Goal: Information Seeking & Learning: Learn about a topic

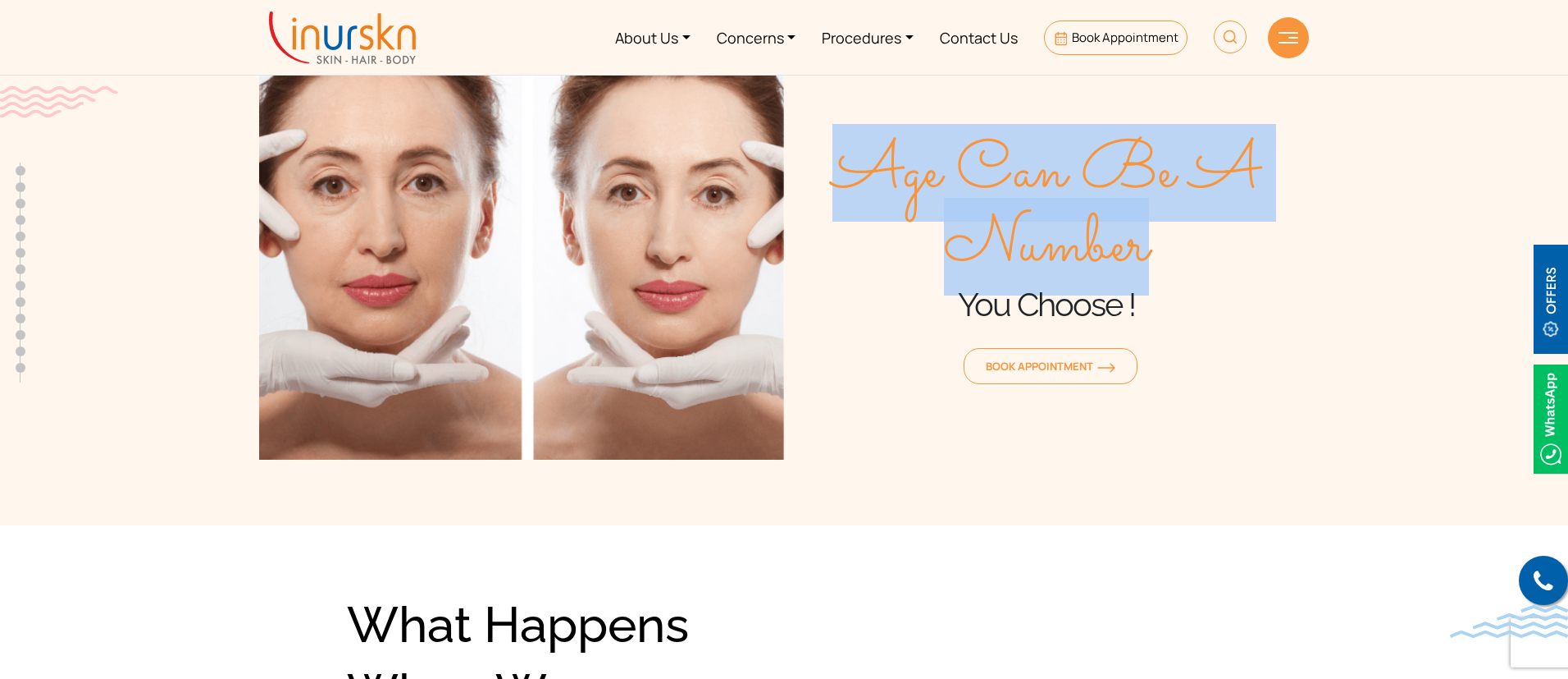
drag, startPoint x: 857, startPoint y: 181, endPoint x: 1161, endPoint y: 246, distance: 310.9
click at [1161, 246] on span "Age Can Be A Number" at bounding box center [1046, 209] width 525 height 148
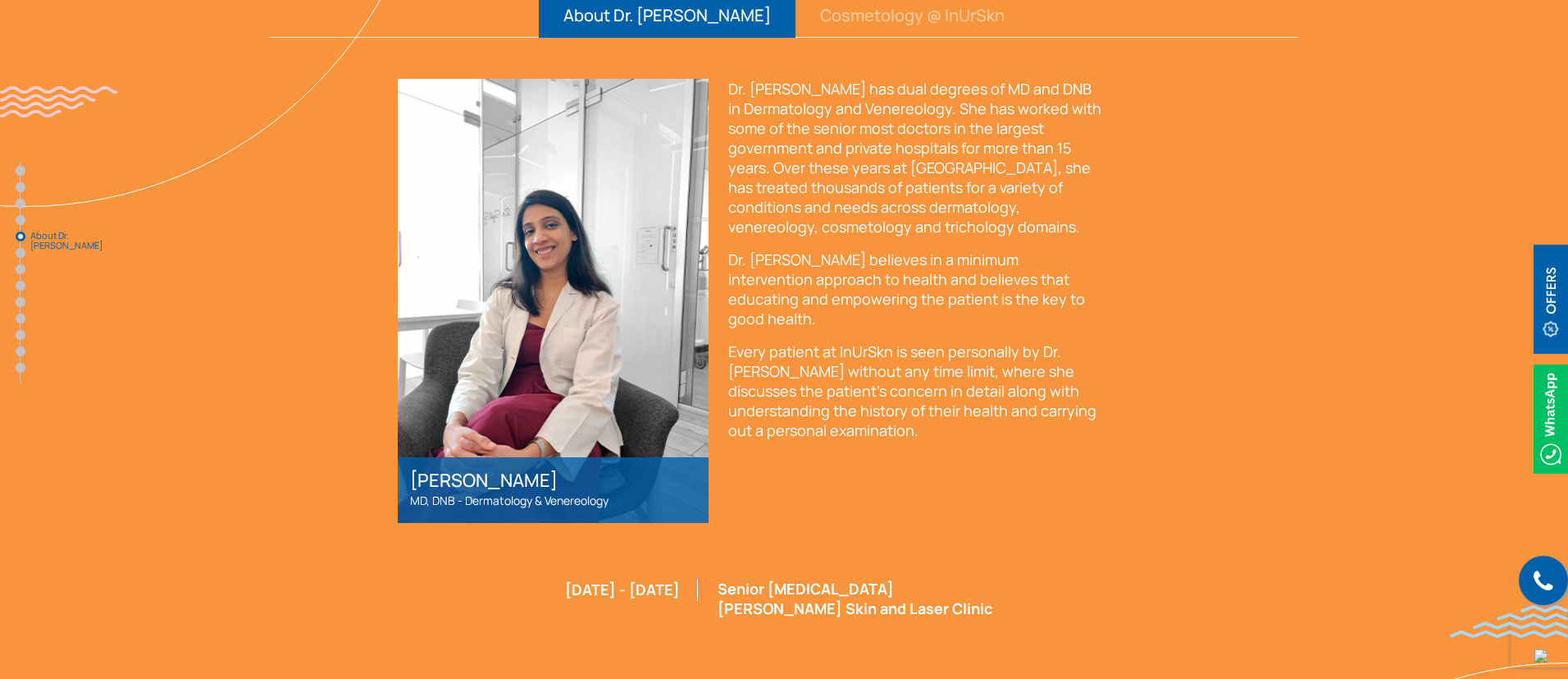
scroll to position [3377, 0]
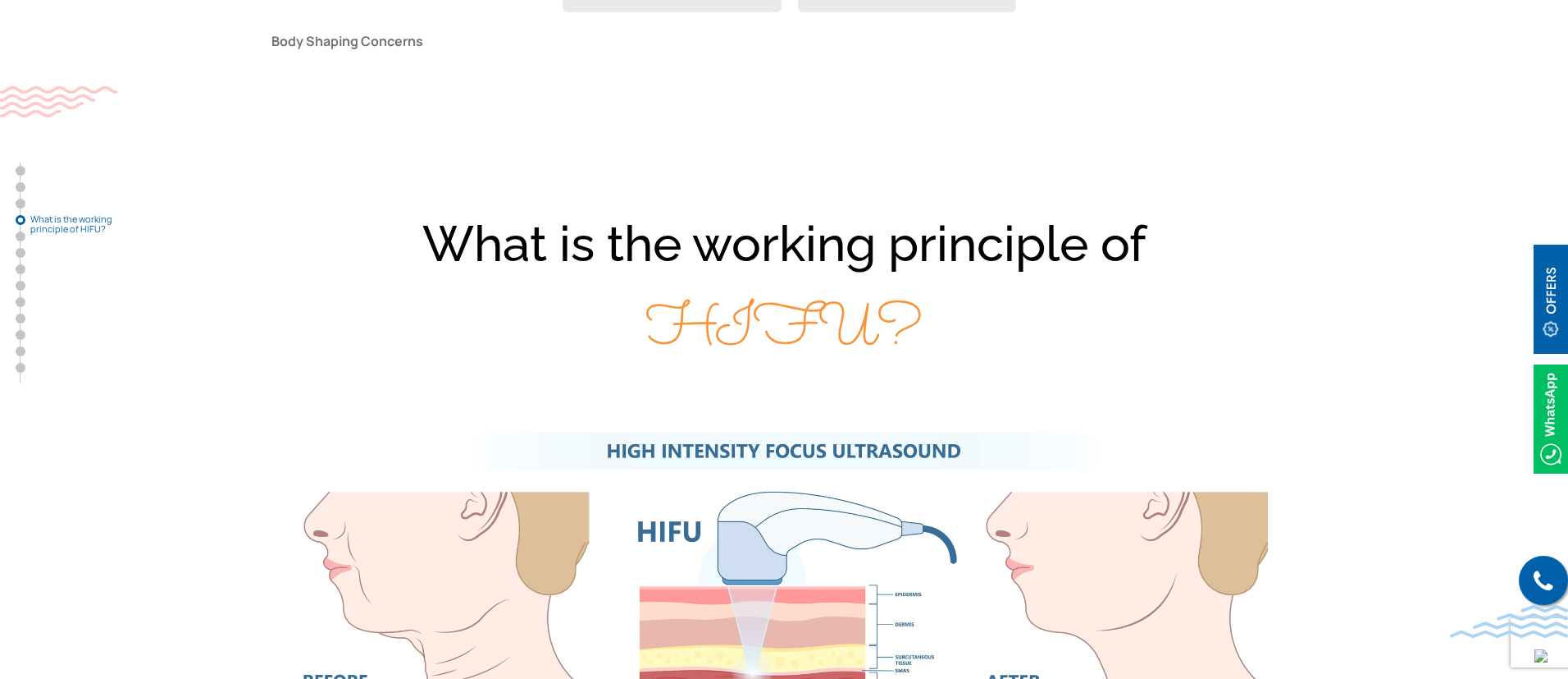
scroll to position [2112, 0]
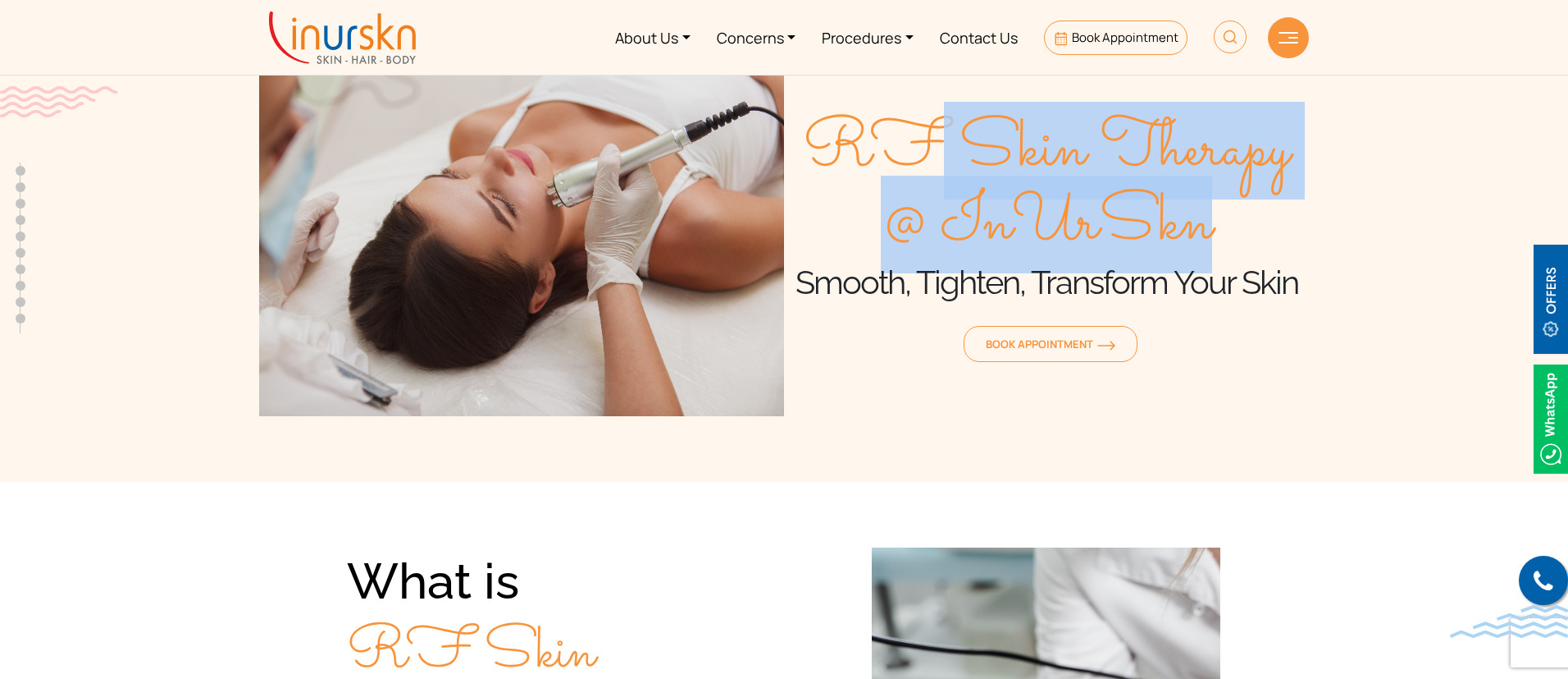
drag, startPoint x: 909, startPoint y: 125, endPoint x: 1274, endPoint y: 256, distance: 387.8
click at [1274, 256] on span "RF Skin Therapy @ InUrSkn" at bounding box center [1046, 187] width 525 height 148
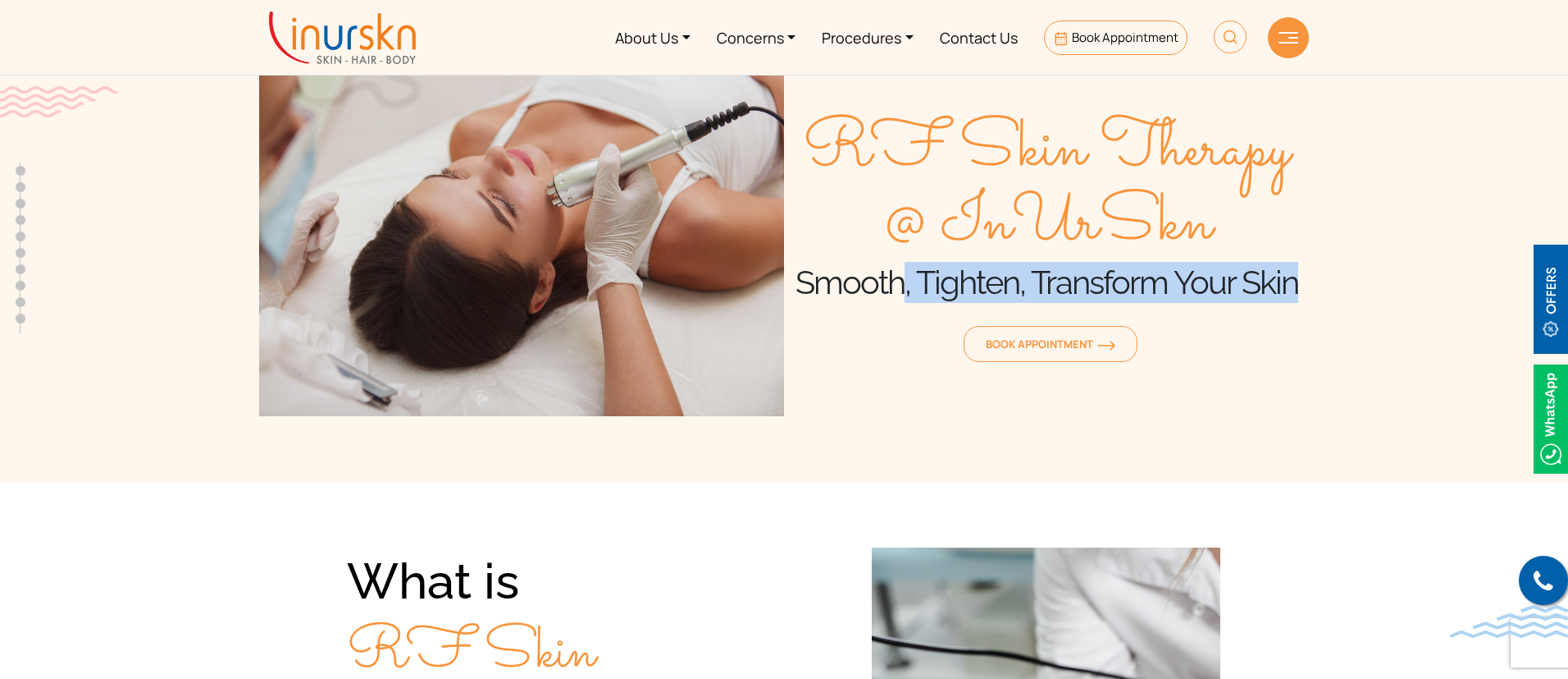
drag, startPoint x: 896, startPoint y: 285, endPoint x: 1340, endPoint y: 282, distance: 444.0
click at [1340, 282] on section "RF Skin Therapy @ InUrSkn Smooth, Tighten, Transform Your Skin Book Appointment" at bounding box center [784, 224] width 1568 height 515
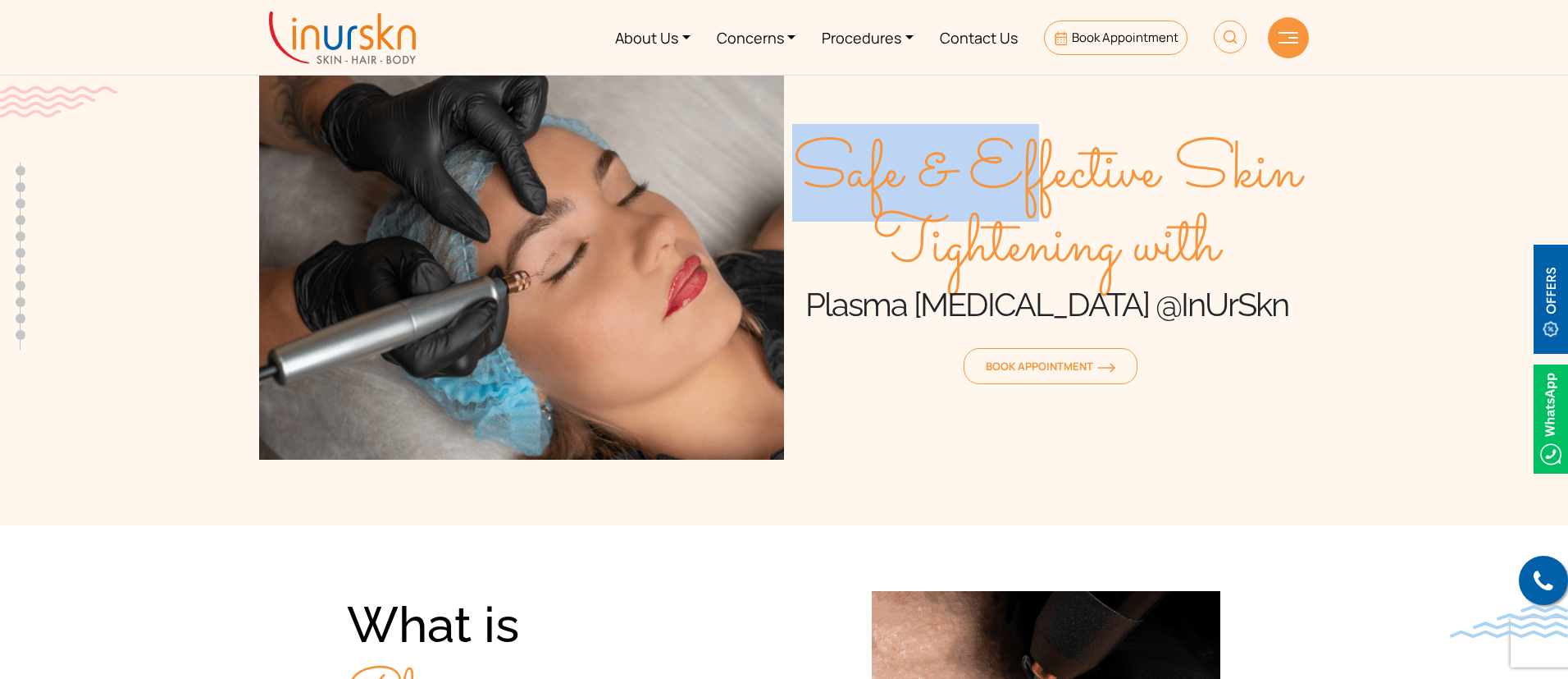
drag, startPoint x: 795, startPoint y: 164, endPoint x: 1216, endPoint y: 257, distance: 431.1
click at [1216, 257] on span "Safe & Effective Skin Tightening with" at bounding box center [1046, 209] width 525 height 148
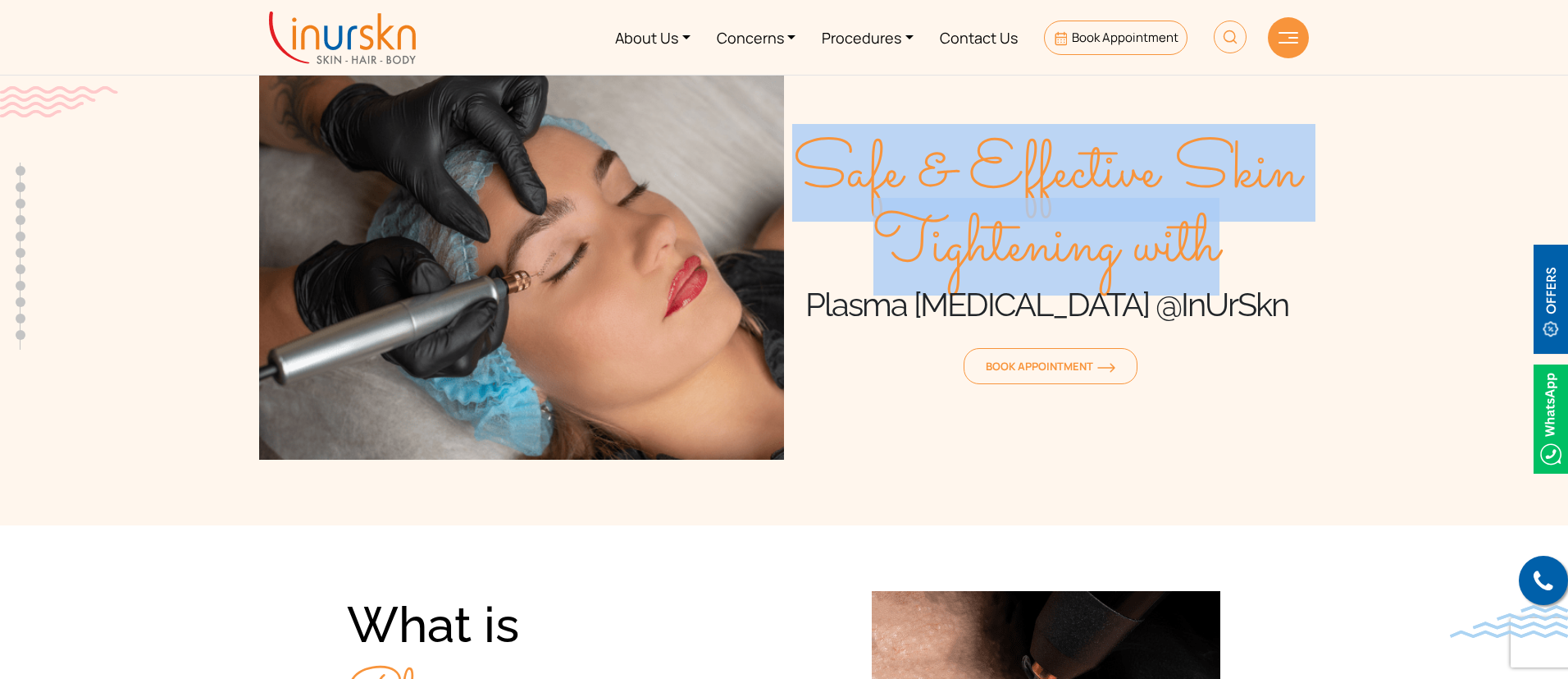
click at [1216, 257] on span "Safe & Effective Skin Tightening with" at bounding box center [1046, 209] width 525 height 148
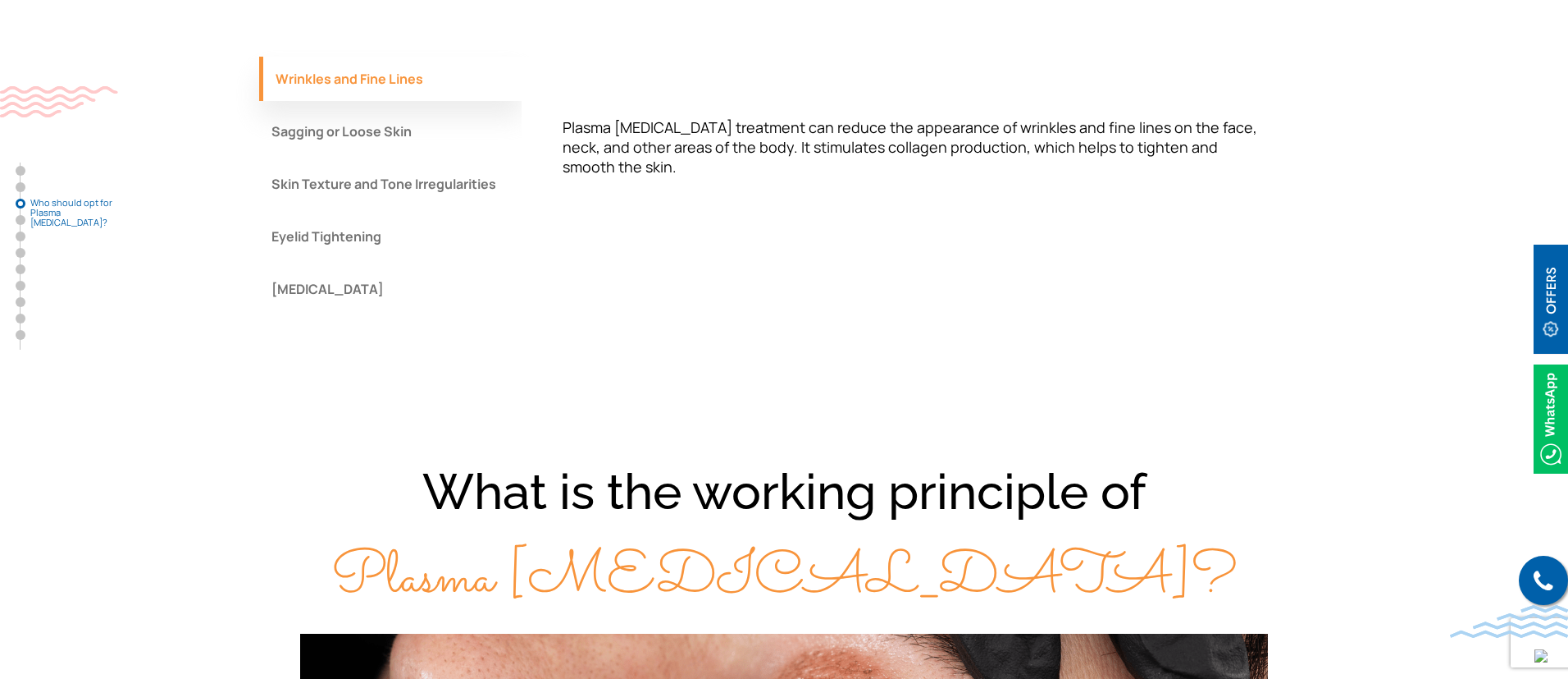
scroll to position [1684, 0]
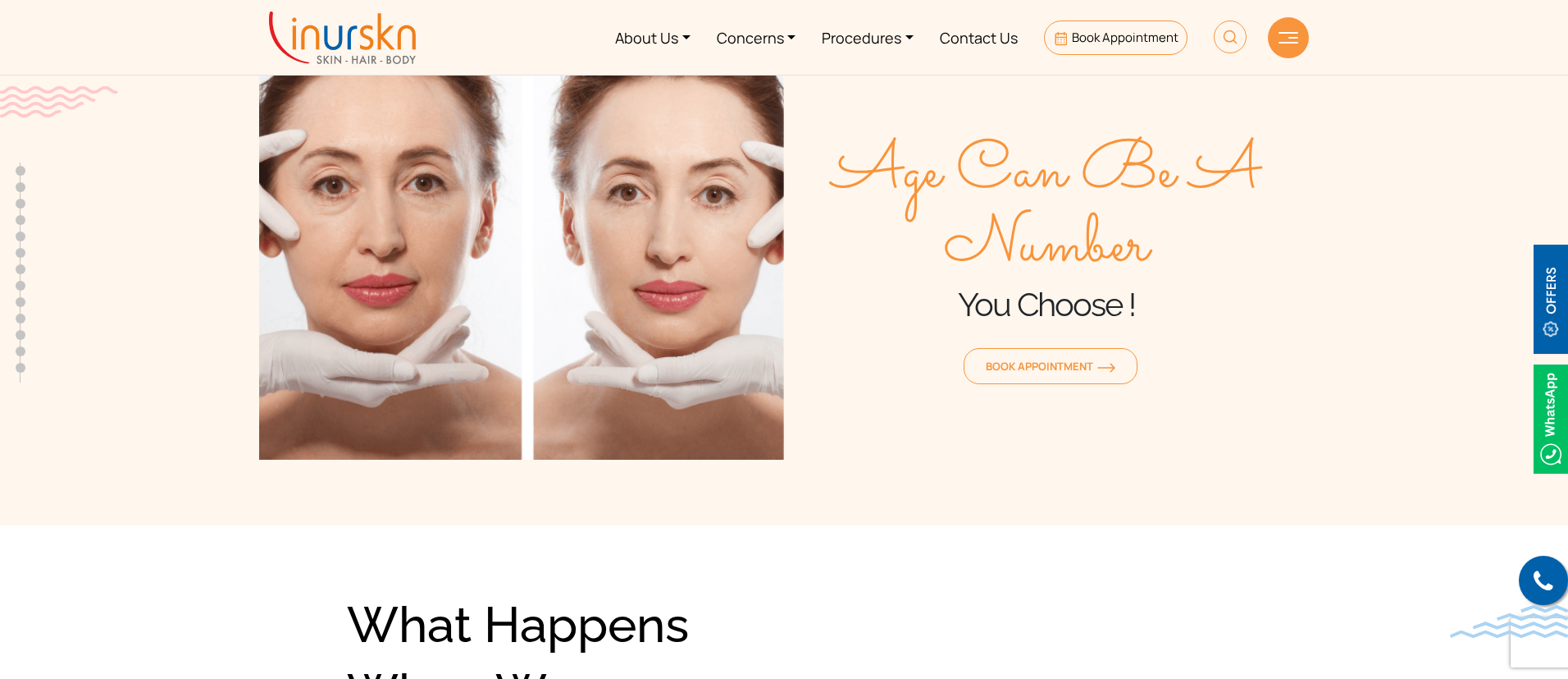
click at [1298, 48] on div at bounding box center [1288, 37] width 41 height 41
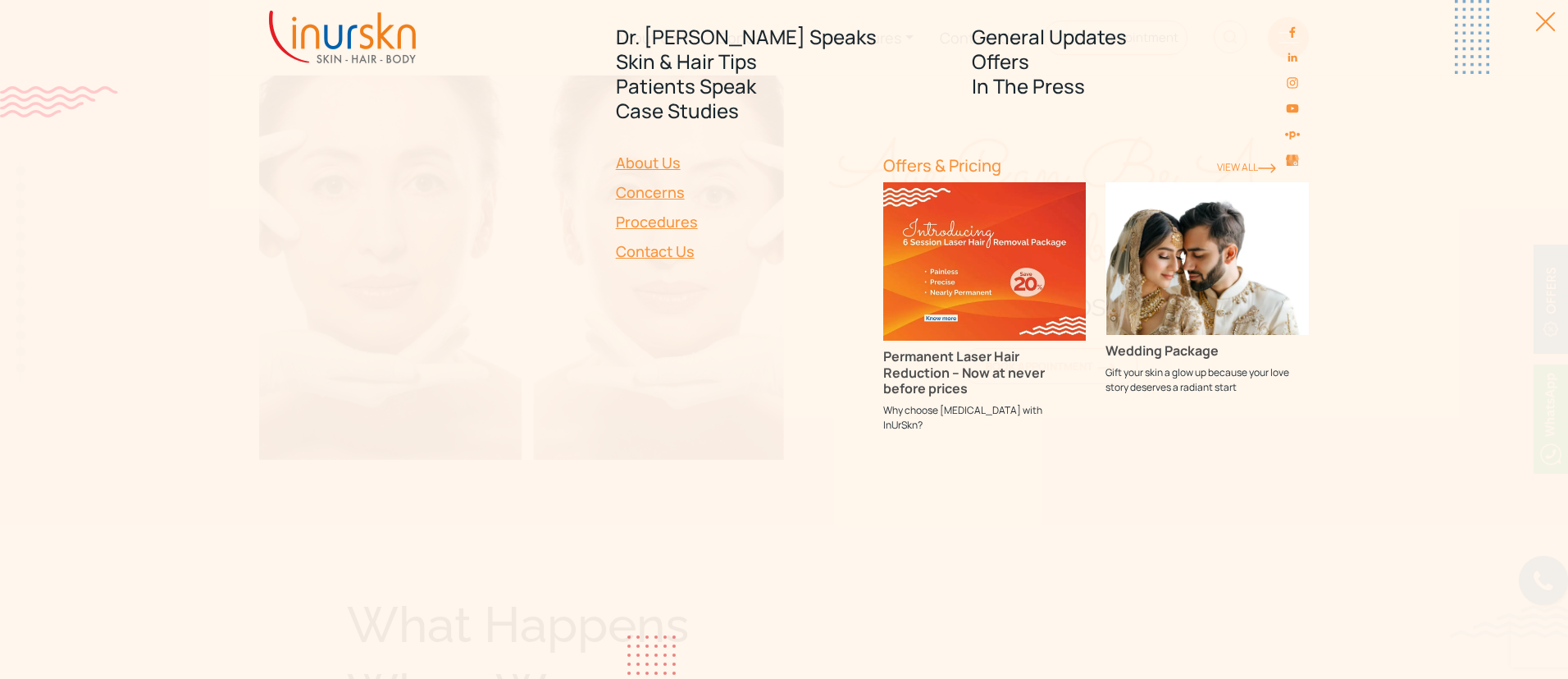
click at [1560, 32] on div "Dr. Sejal Speaks Skin & Hair Tips Patients Speak Case Studies General Updates O…" at bounding box center [784, 339] width 1568 height 679
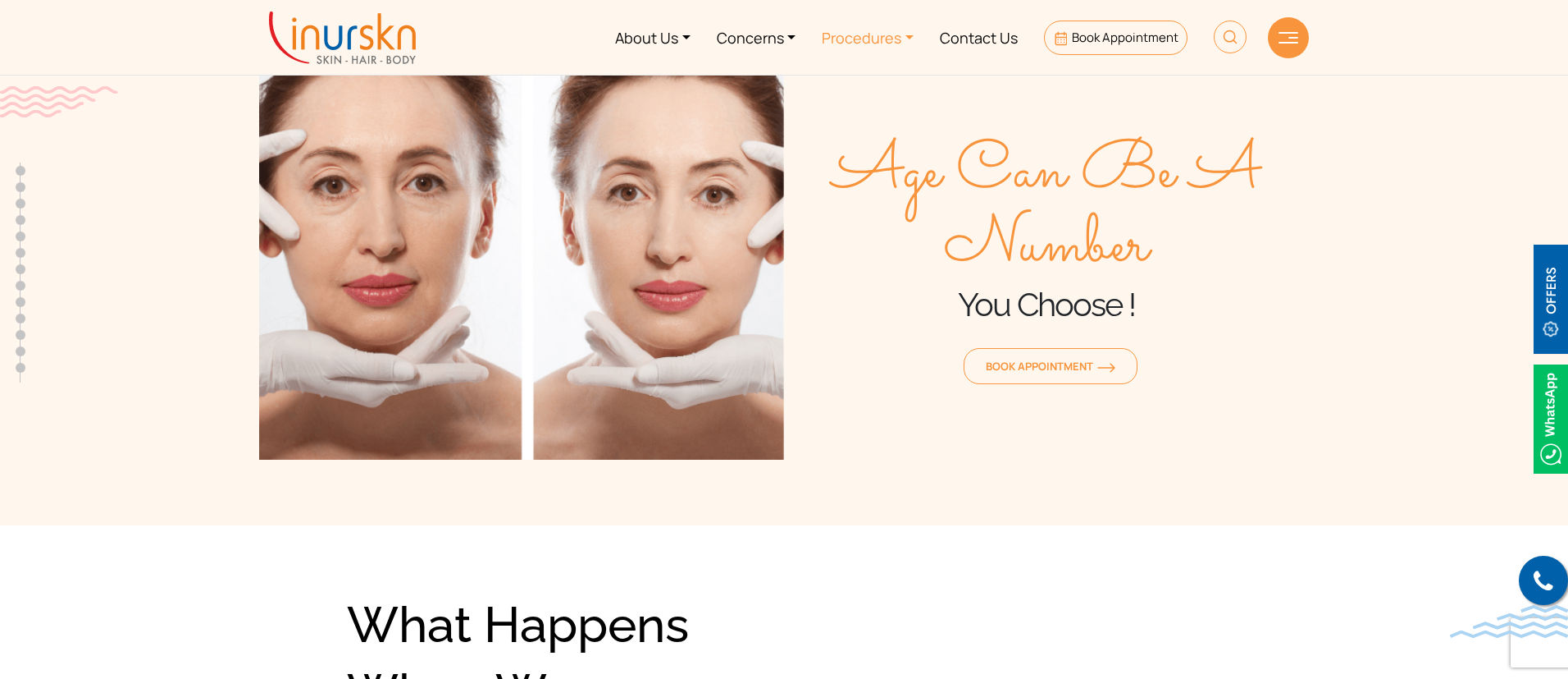
click at [885, 35] on link "Procedures" at bounding box center [867, 37] width 118 height 62
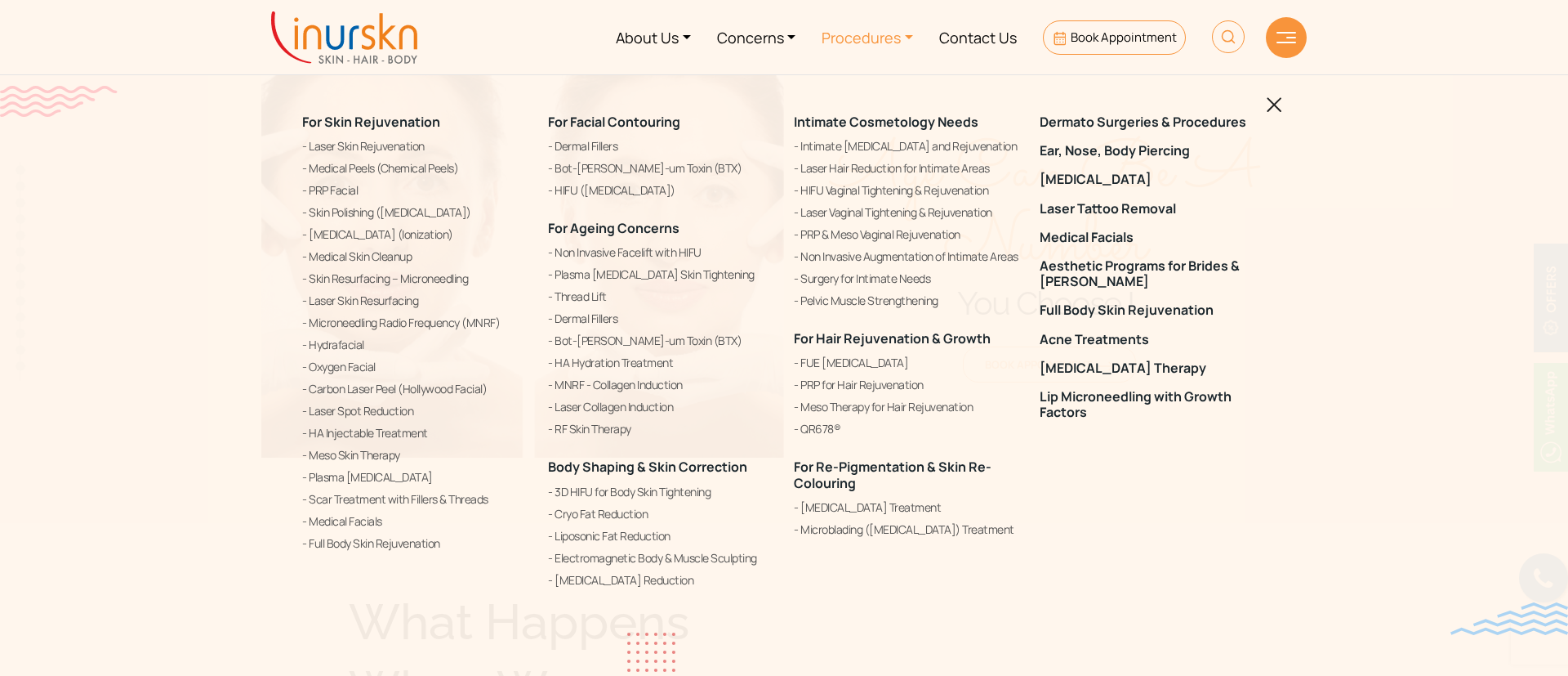
click at [1281, 108] on img at bounding box center [1274, 105] width 15 height 15
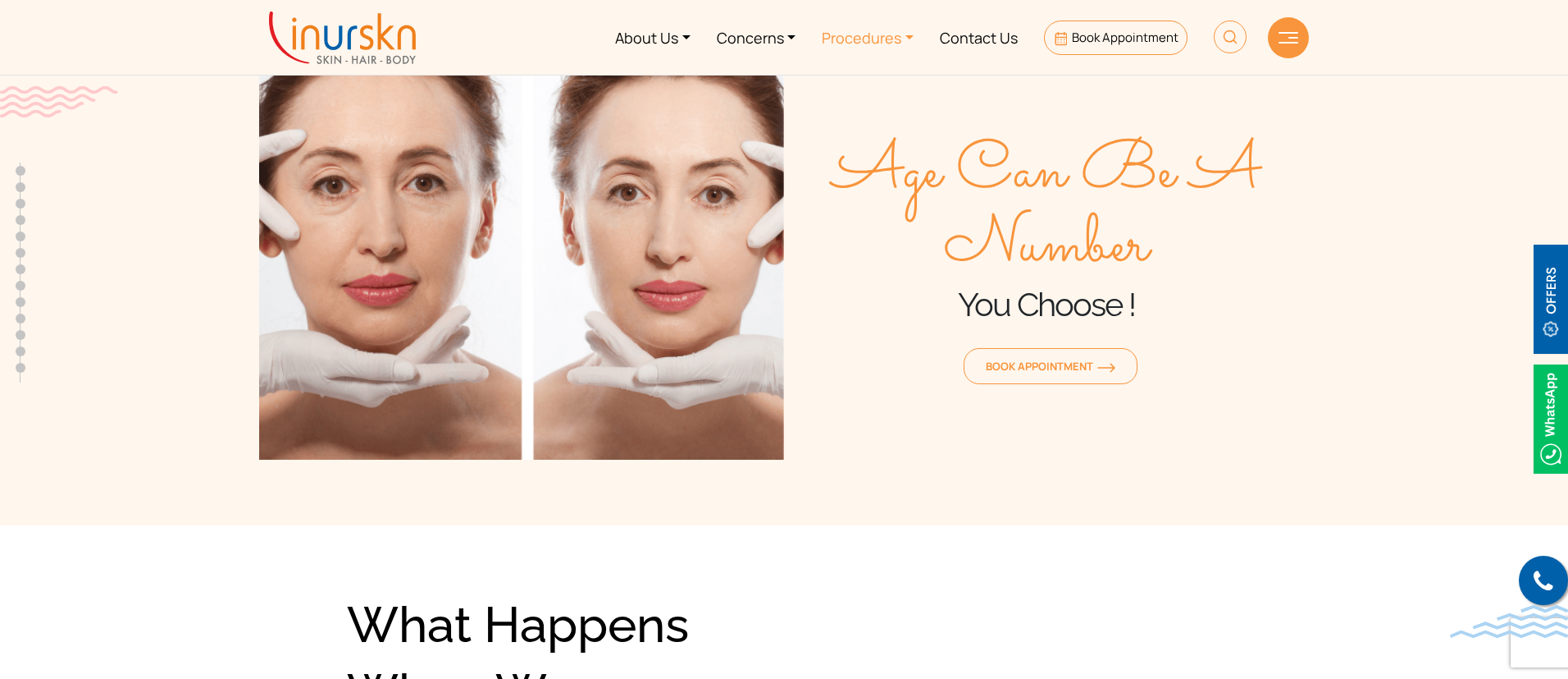
click at [859, 49] on link "Procedures" at bounding box center [867, 37] width 118 height 62
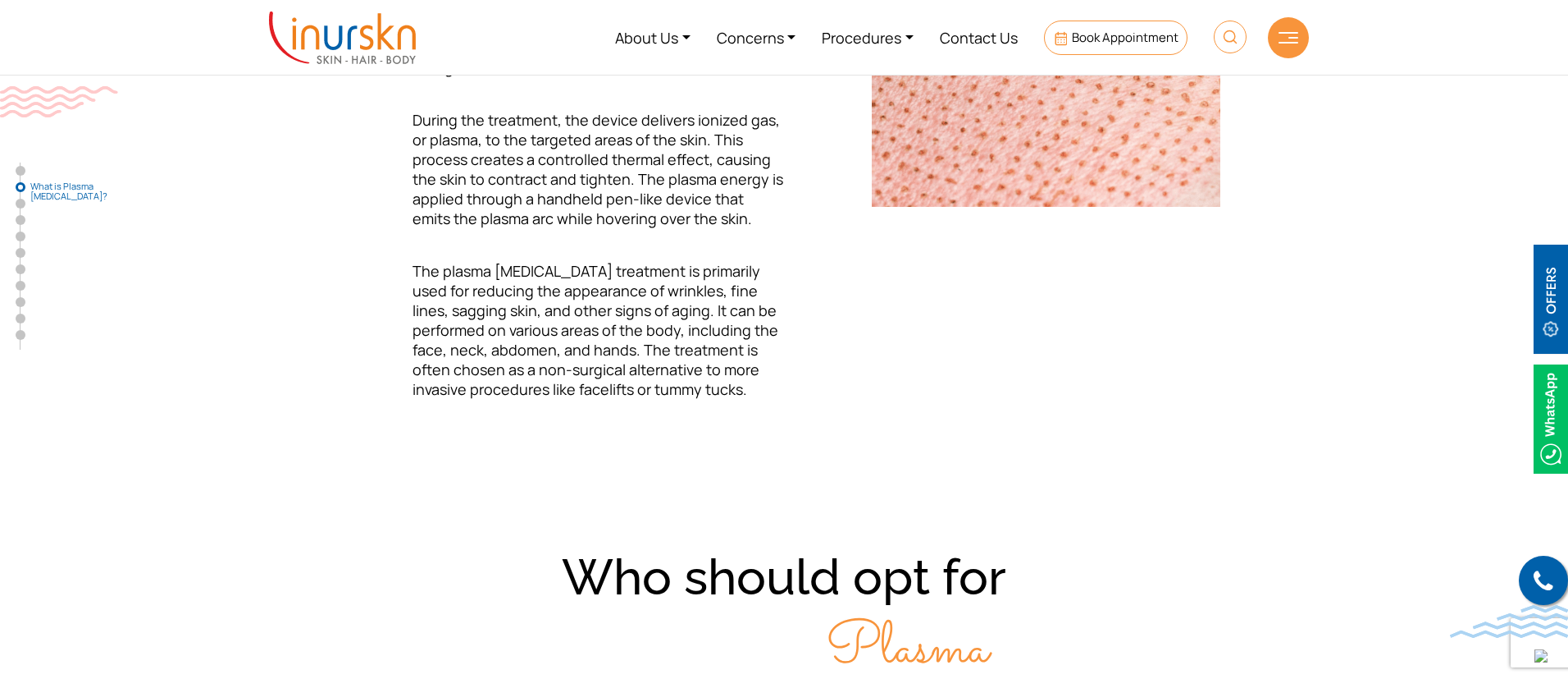
scroll to position [672, 0]
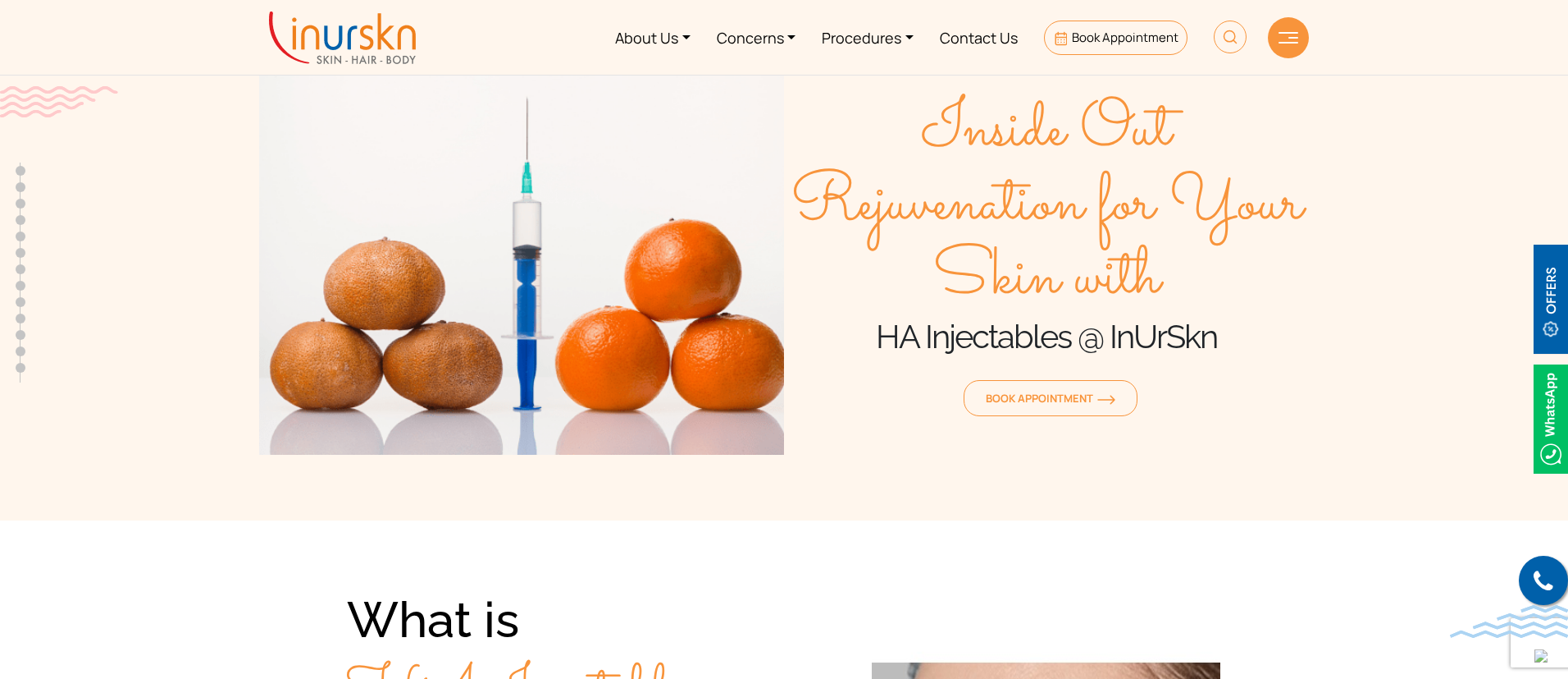
scroll to position [7, 0]
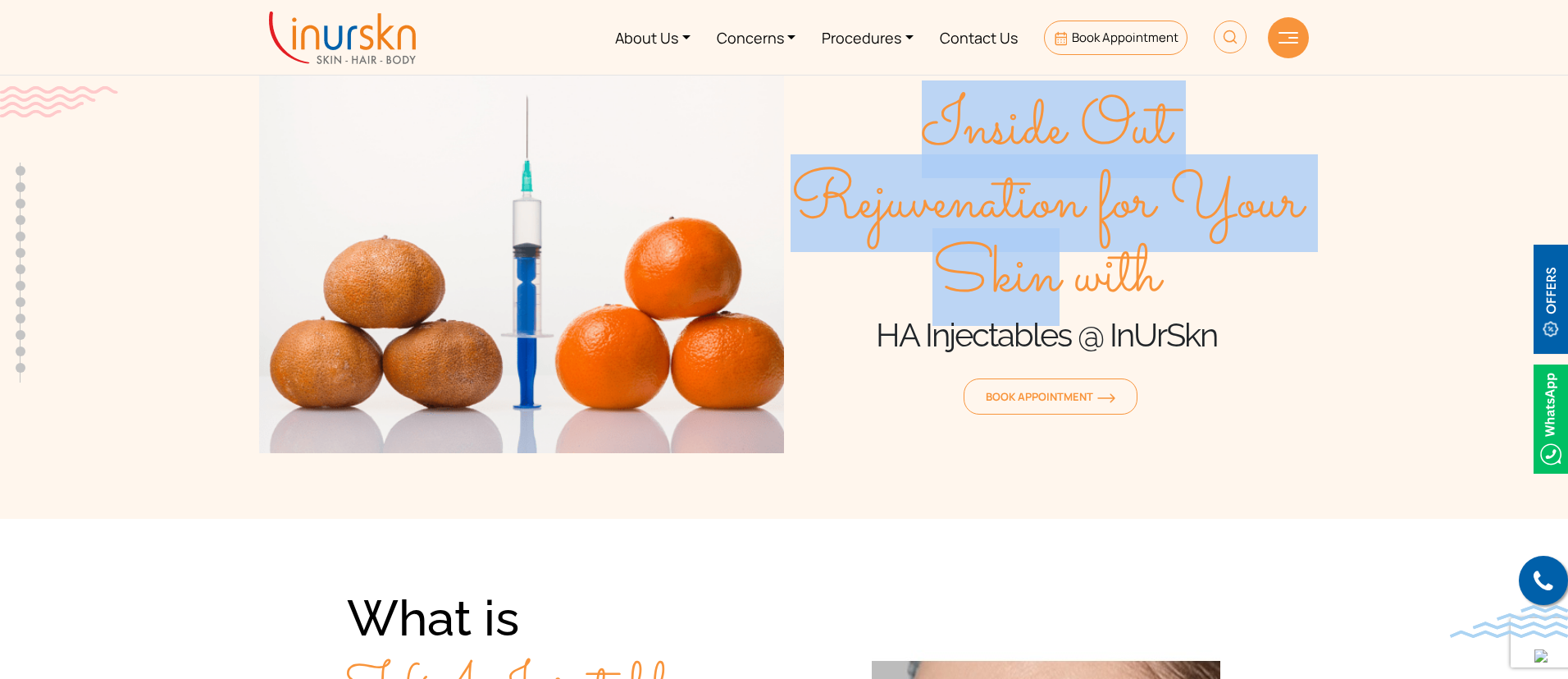
drag, startPoint x: 812, startPoint y: 137, endPoint x: 1150, endPoint y: 310, distance: 379.7
click at [1150, 310] on span "Inside Out Rejuvenation for Your Skin with" at bounding box center [1046, 203] width 525 height 222
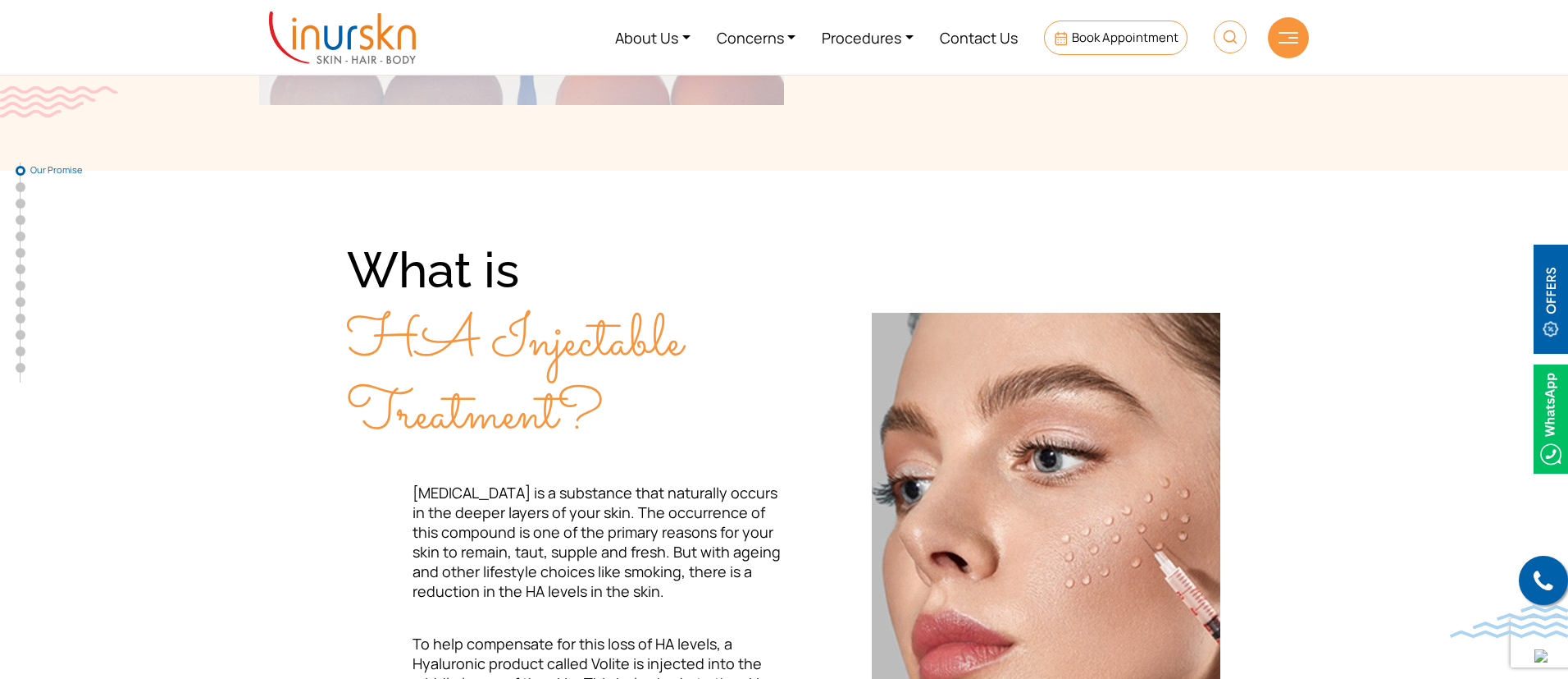
scroll to position [0, 0]
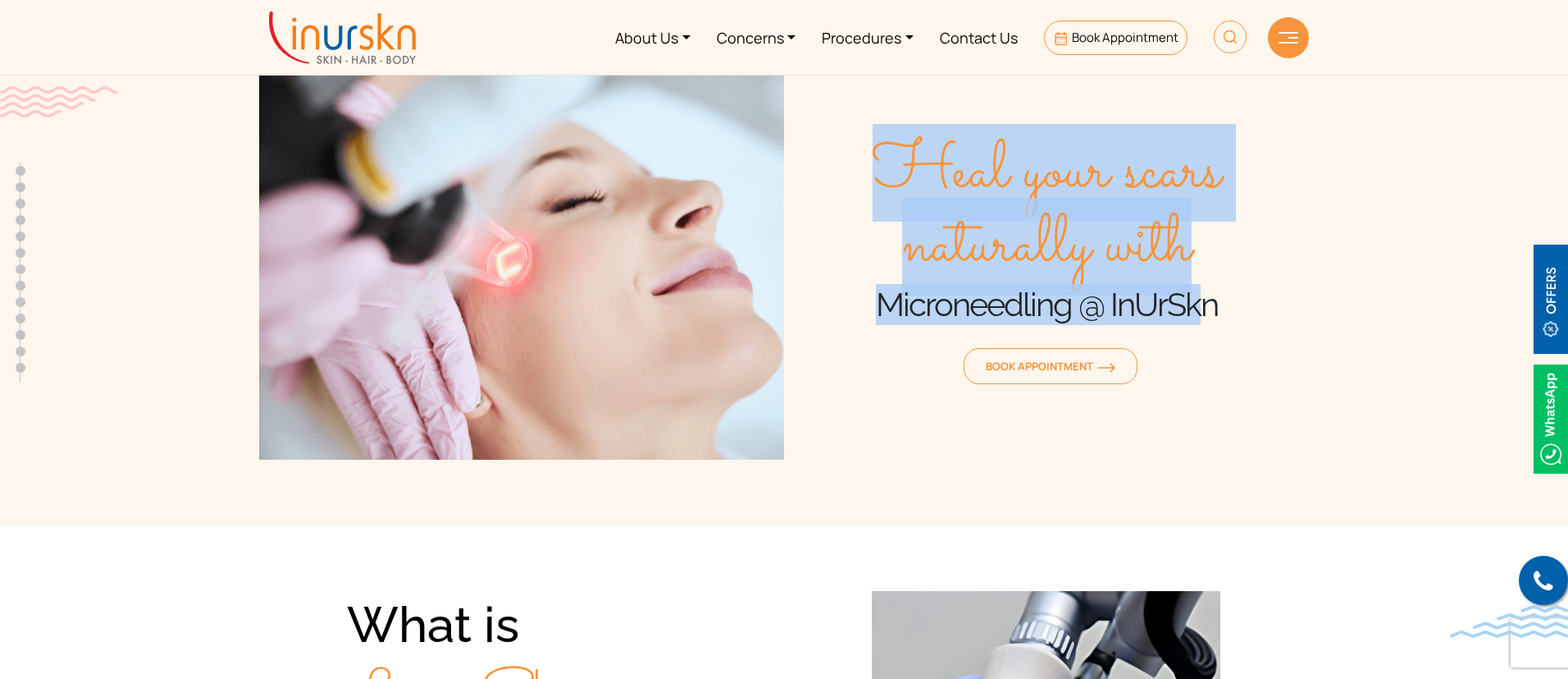
drag, startPoint x: 858, startPoint y: 136, endPoint x: 1226, endPoint y: 320, distance: 411.4
click at [1226, 320] on div "Heal your scars naturally with Microneedling @ InUrSkn Book Appointment" at bounding box center [1046, 262] width 525 height 394
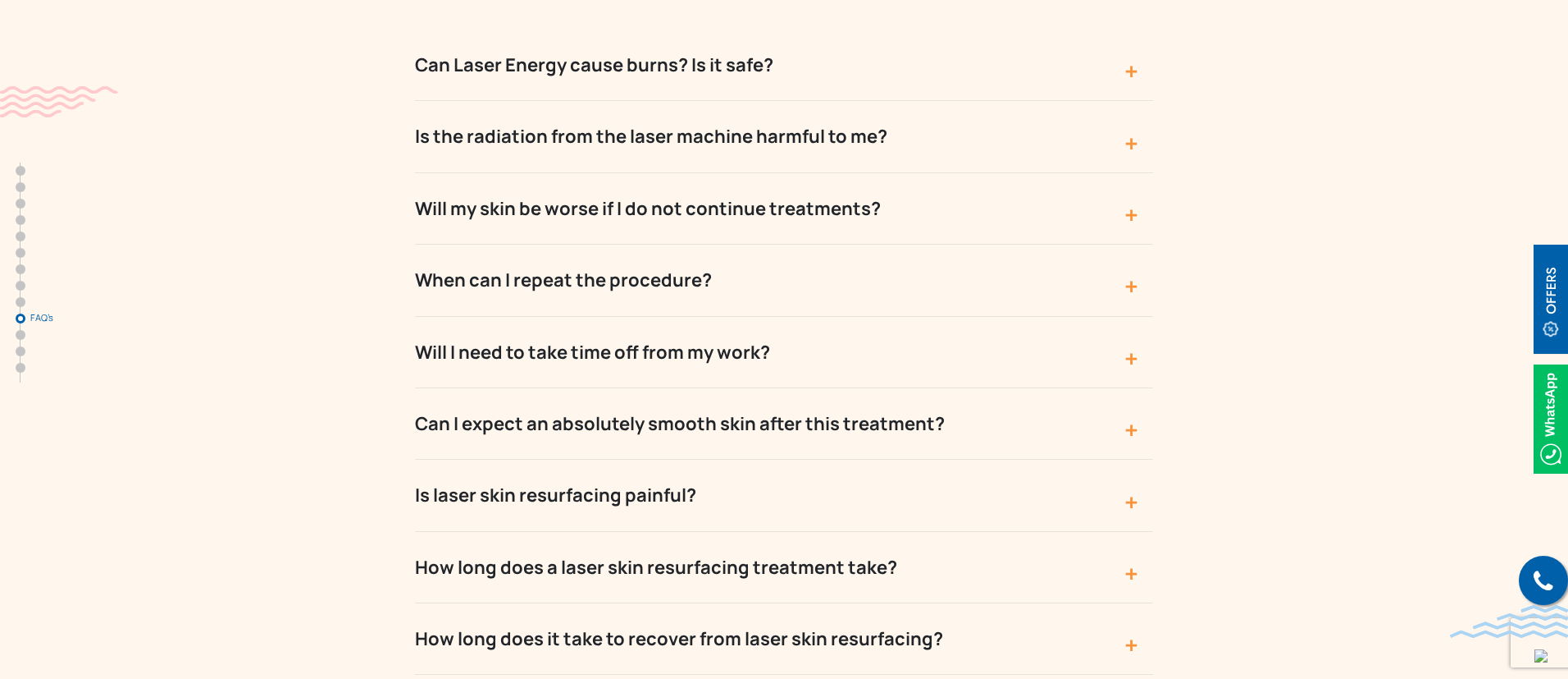
scroll to position [7603, 0]
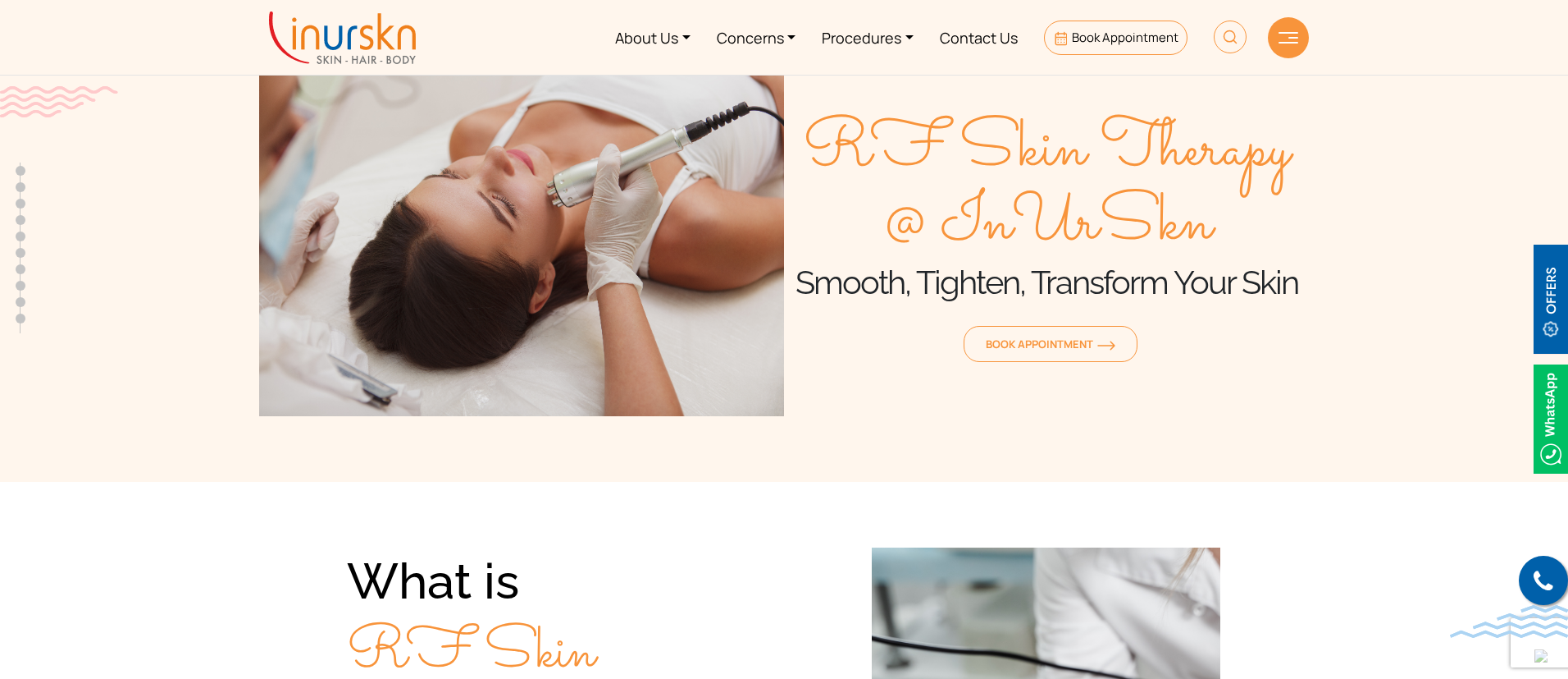
scroll to position [2, 0]
